Goal: Task Accomplishment & Management: Complete application form

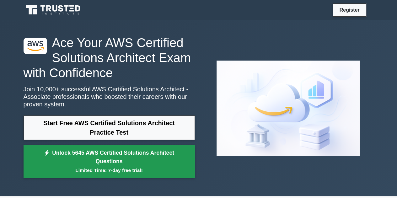
click at [114, 160] on link "Unlock 5645 AWS Certified Solutions Architect Questions Limited Time: 7-day fre…" at bounding box center [109, 161] width 171 height 33
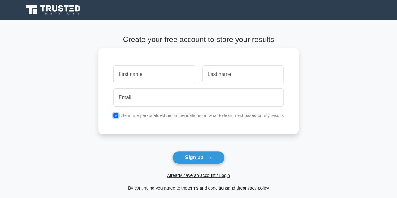
click at [114, 115] on input "checkbox" at bounding box center [115, 115] width 5 height 5
checkbox input "false"
click at [147, 70] on input "text" at bounding box center [153, 74] width 81 height 18
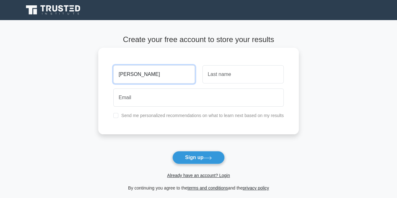
type input "[PERSON_NAME]"
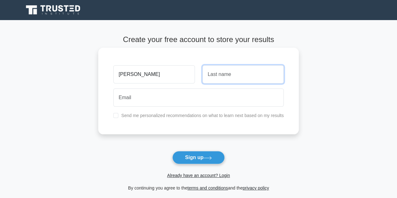
click at [246, 72] on input "text" at bounding box center [242, 74] width 81 height 18
type input "Mara"
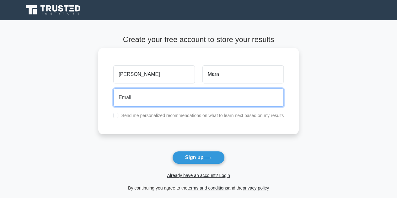
click at [189, 98] on input "email" at bounding box center [198, 97] width 170 height 18
type input "[EMAIL_ADDRESS][DOMAIN_NAME]"
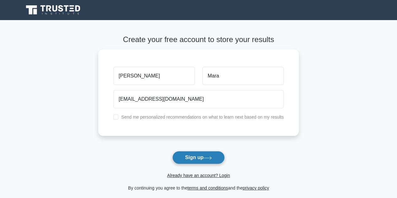
click at [198, 158] on button "Sign up" at bounding box center [198, 157] width 53 height 13
